Goal: Transaction & Acquisition: Obtain resource

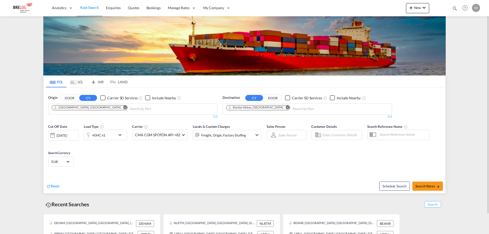
click at [123, 107] on md-icon "Remove" at bounding box center [125, 108] width 4 height 4
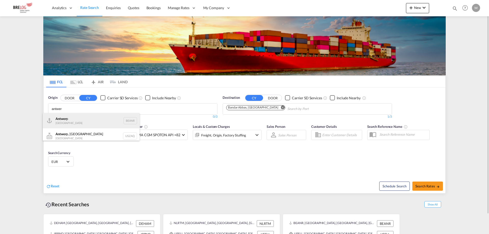
type input "antwer"
click at [83, 120] on div "Antwer p Belgium BEANR" at bounding box center [91, 120] width 97 height 15
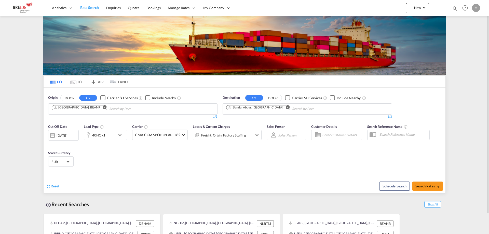
click at [286, 108] on md-icon "Remove" at bounding box center [288, 108] width 4 height 4
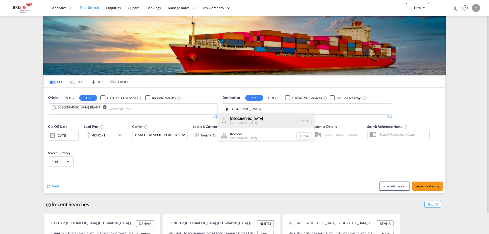
type input "[GEOGRAPHIC_DATA]"
click at [254, 121] on div "[GEOGRAPHIC_DATA] [GEOGRAPHIC_DATA] [GEOGRAPHIC_DATA]" at bounding box center [265, 120] width 97 height 15
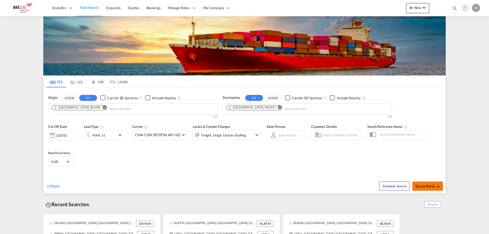
click at [425, 186] on span "Search Rates" at bounding box center [428, 186] width 24 height 4
type input "BEANR to HKHKG / [DATE]"
